Goal: Information Seeking & Learning: Check status

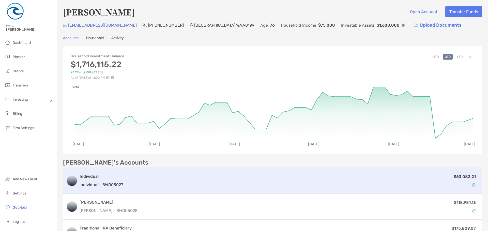
click at [113, 186] on p "Individual - 8WD05027" at bounding box center [101, 185] width 43 height 6
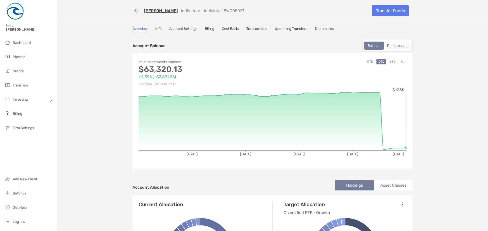
click at [255, 30] on link "Transactions" at bounding box center [256, 30] width 21 height 6
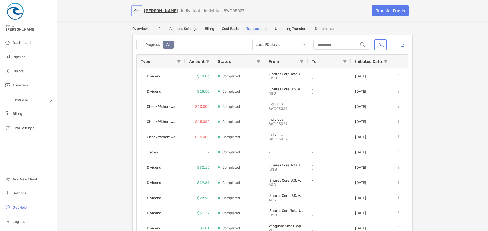
click at [134, 12] on button "button" at bounding box center [136, 10] width 9 height 9
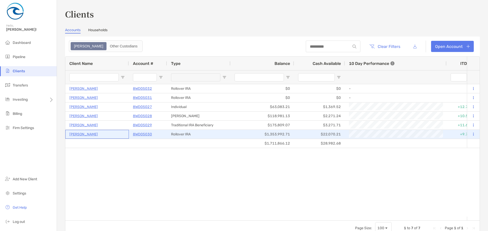
click at [94, 133] on p "[PERSON_NAME]" at bounding box center [83, 134] width 28 height 6
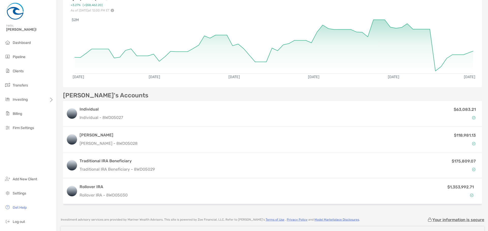
scroll to position [76, 0]
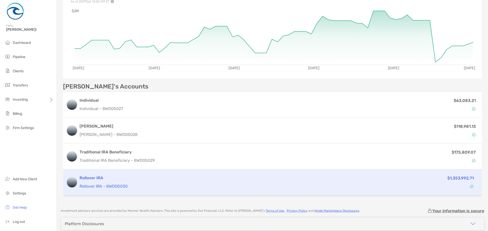
click at [98, 179] on h3 "Rollover IRA" at bounding box center [229, 178] width 298 height 6
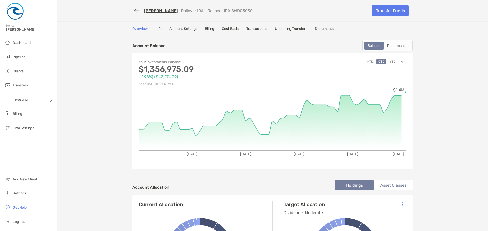
click at [252, 29] on link "Transactions" at bounding box center [256, 30] width 21 height 6
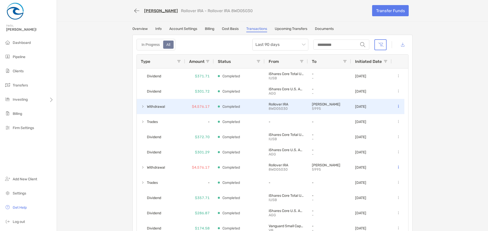
click at [141, 109] on span at bounding box center [143, 107] width 4 height 8
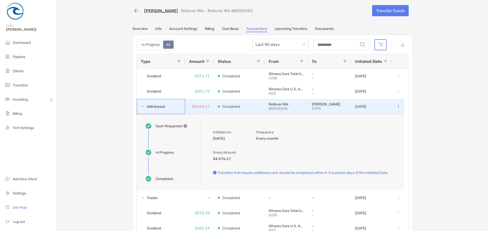
click at [141, 106] on span at bounding box center [143, 107] width 4 height 4
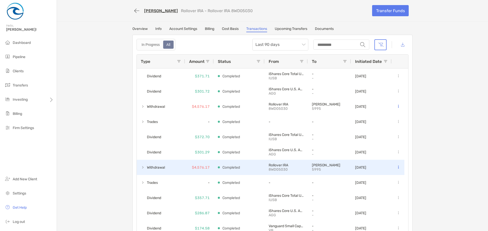
click at [315, 169] on p "5995" at bounding box center [329, 170] width 35 height 4
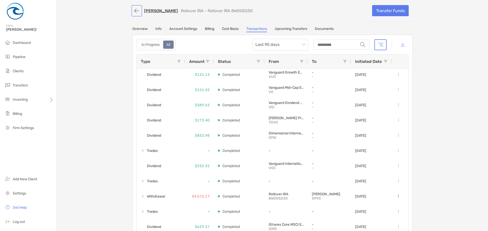
click at [135, 9] on button "button" at bounding box center [136, 10] width 9 height 9
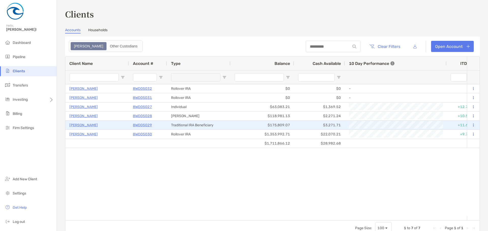
click at [147, 126] on p "8WD05029" at bounding box center [142, 125] width 19 height 6
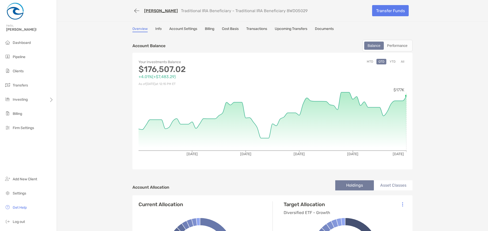
click at [260, 27] on link "Transactions" at bounding box center [256, 30] width 21 height 6
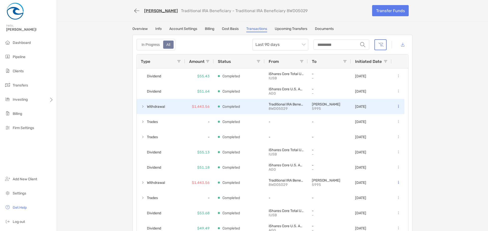
click at [141, 108] on span at bounding box center [143, 107] width 4 height 4
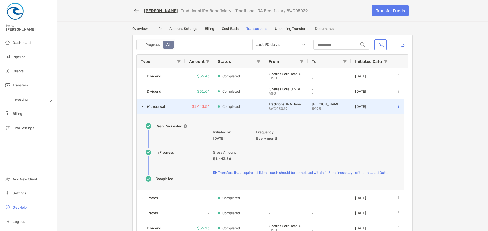
click at [141, 108] on span at bounding box center [143, 107] width 4 height 4
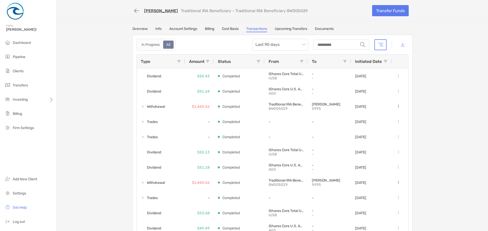
click at [177, 61] on span at bounding box center [179, 61] width 4 height 4
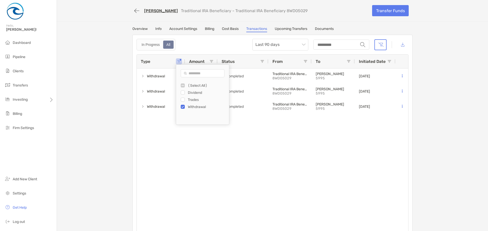
click at [98, 112] on div "[PERSON_NAME] Traditional IRA Beneficiary - Traditional IRA Beneficiary 8WD0502…" at bounding box center [272, 119] width 431 height 239
click at [289, 46] on span "Last 90 days" at bounding box center [280, 44] width 50 height 11
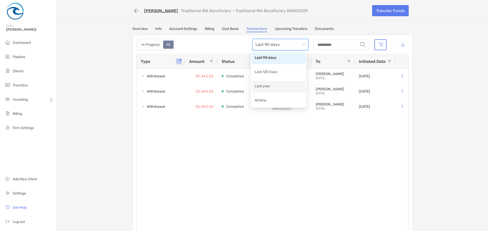
click at [279, 88] on div "Last year" at bounding box center [279, 87] width 48 height 6
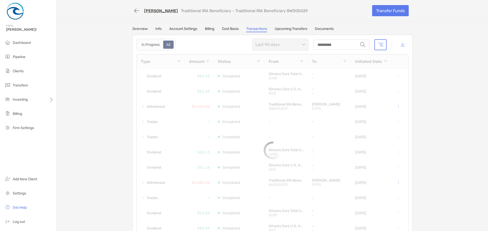
click at [275, 46] on span "Last 90 days" at bounding box center [280, 44] width 50 height 11
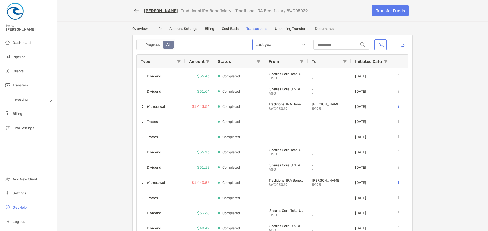
click at [295, 43] on span "Last year" at bounding box center [280, 44] width 50 height 11
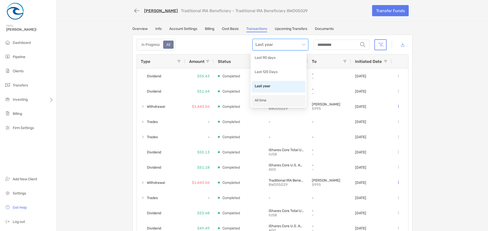
click at [271, 99] on div "All time" at bounding box center [279, 101] width 48 height 6
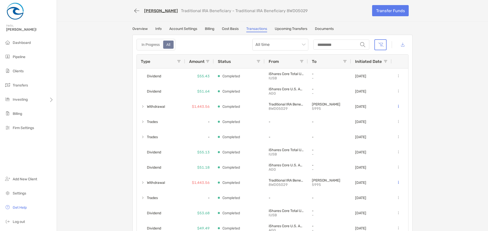
click at [174, 61] on div "Type" at bounding box center [159, 62] width 36 height 14
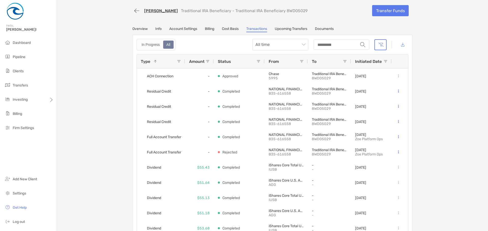
click at [177, 61] on span at bounding box center [179, 61] width 4 height 4
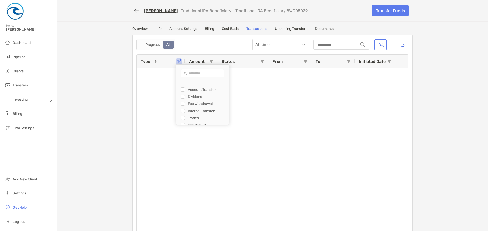
scroll to position [14, 0]
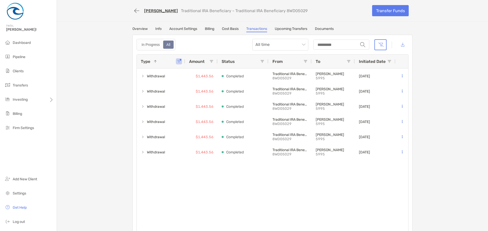
click at [91, 103] on div "[PERSON_NAME] Traditional IRA Beneficiary - Traditional IRA Beneficiary 8WD0502…" at bounding box center [272, 119] width 431 height 239
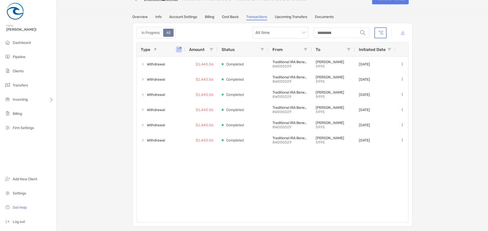
scroll to position [0, 0]
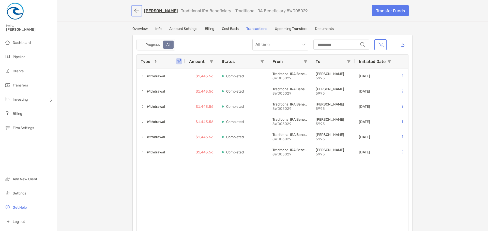
click at [133, 11] on button "button" at bounding box center [136, 10] width 9 height 9
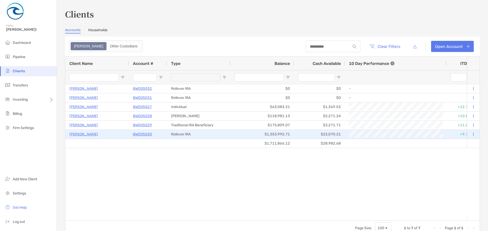
click at [86, 135] on p "[PERSON_NAME]" at bounding box center [83, 134] width 28 height 6
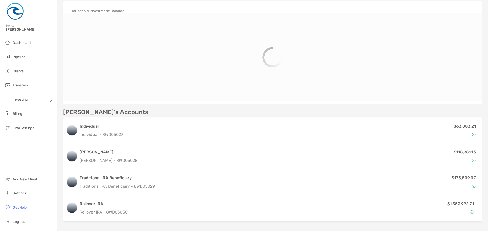
scroll to position [95, 0]
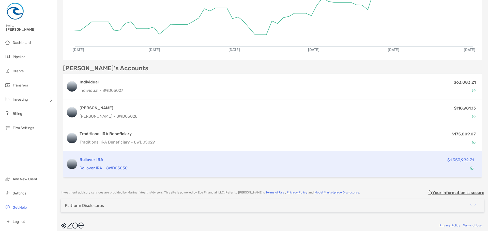
click at [97, 155] on div "Rollover IRA Rollover IRA - 8WD05030 $1,353,992.71" at bounding box center [272, 164] width 419 height 26
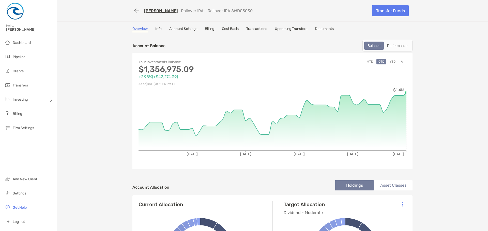
click at [262, 27] on link "Transactions" at bounding box center [256, 30] width 21 height 6
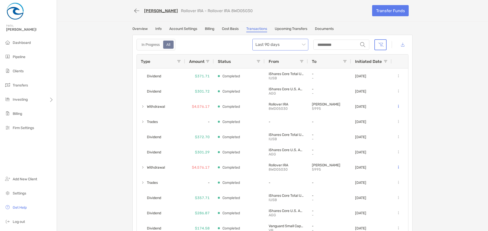
click at [255, 44] on span "Last 90 days" at bounding box center [280, 44] width 50 height 11
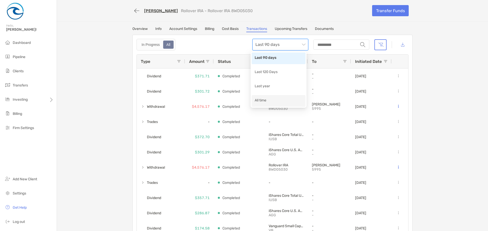
click at [267, 104] on div "All time" at bounding box center [278, 101] width 54 height 12
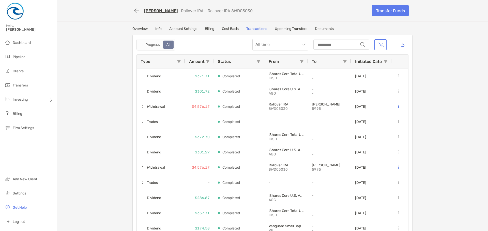
click at [179, 61] on span at bounding box center [179, 61] width 4 height 4
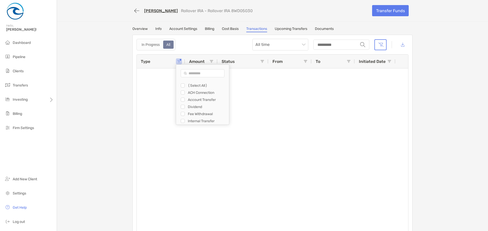
scroll to position [14, 0]
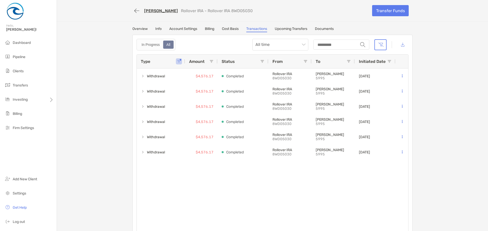
click at [93, 114] on div "[PERSON_NAME] Rollover IRA - Rollover IRA 8WD05030 Transfer Funds Overview Info…" at bounding box center [272, 119] width 431 height 239
click at [159, 11] on link "[PERSON_NAME]" at bounding box center [161, 10] width 34 height 5
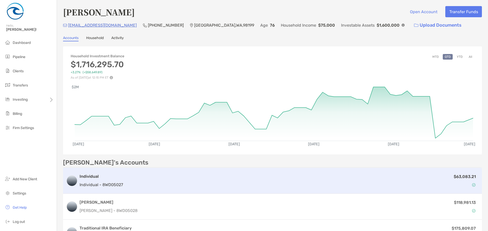
click at [83, 176] on h3 "Individual" at bounding box center [101, 177] width 43 height 6
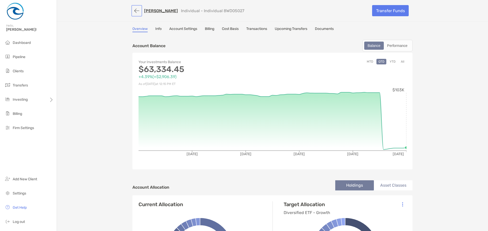
click at [133, 9] on button "button" at bounding box center [136, 10] width 9 height 9
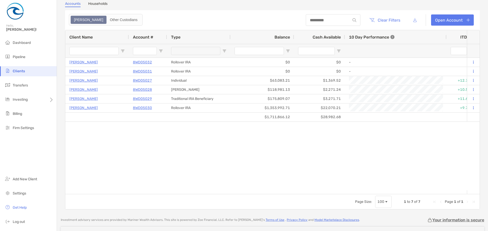
scroll to position [59, 0]
